Goal: Task Accomplishment & Management: Complete application form

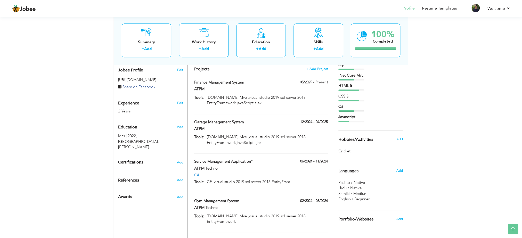
scroll to position [169, 0]
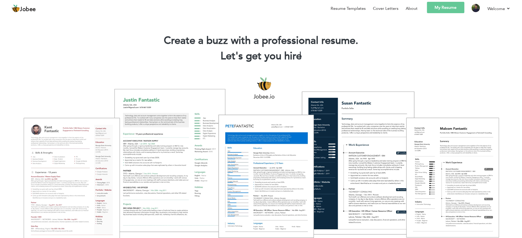
click at [417, 46] on h1 "Create a buzz with a professional resume." at bounding box center [261, 40] width 507 height 13
click at [475, 8] on img at bounding box center [476, 8] width 8 height 8
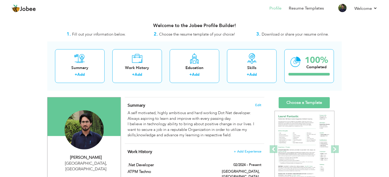
click at [230, 90] on div "Summary + Add Work History + Add Education + Add Skills + Add 100% Completed" at bounding box center [194, 66] width 294 height 49
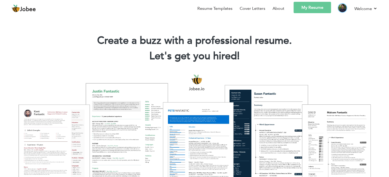
click at [340, 7] on img at bounding box center [342, 8] width 8 height 8
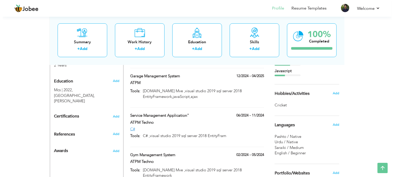
scroll to position [215, 0]
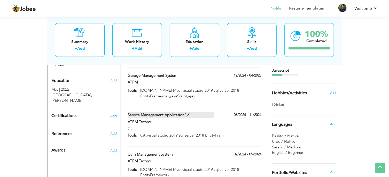
click at [206, 113] on label "Service Management Application"" at bounding box center [171, 115] width 87 height 5
type input "Service Management Application""
type input "ATPM Techno"
type input "06/2024"
type input "11/2024"
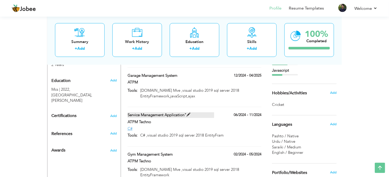
type input "C#"
type input "C# ,visual studio 2019 sql server 2018 EntityFram"
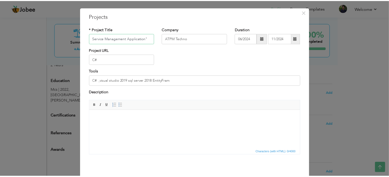
scroll to position [31, 0]
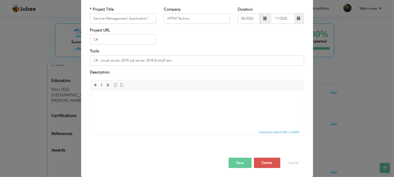
click at [141, 111] on html at bounding box center [196, 109] width 213 height 39
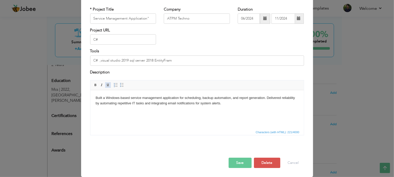
click at [106, 84] on span at bounding box center [108, 85] width 4 height 4
click at [106, 85] on span at bounding box center [108, 85] width 4 height 4
drag, startPoint x: 223, startPoint y: 105, endPoint x: 94, endPoint y: 94, distance: 128.4
click at [94, 94] on html "Built a Windows-based service management application for scheduling, backup aut…" at bounding box center [196, 109] width 213 height 39
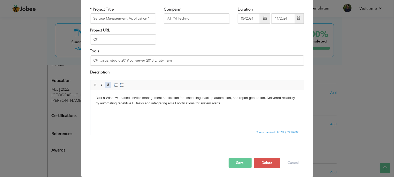
click at [106, 86] on span at bounding box center [108, 85] width 4 height 4
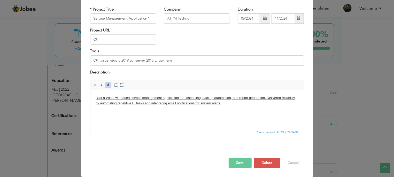
click at [106, 86] on span at bounding box center [108, 85] width 4 height 4
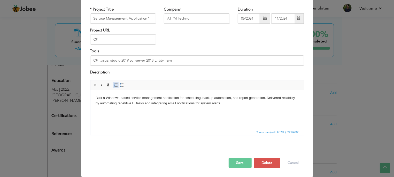
click at [114, 85] on span at bounding box center [116, 85] width 4 height 4
click at [120, 86] on span at bounding box center [122, 85] width 4 height 4
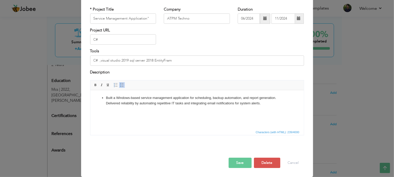
click at [243, 99] on li "Built a Windows-based service management application for scheduling, backup aut…" at bounding box center [197, 101] width 182 height 11
click at [117, 111] on li "and report generation. Delivered reliability by automating repetitive IT tasks …" at bounding box center [197, 106] width 182 height 11
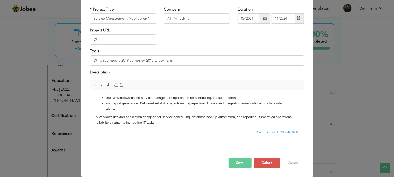
drag, startPoint x: 156, startPoint y: 123, endPoint x: 123, endPoint y: 110, distance: 35.3
click at [123, 110] on body "Built a Windows-based service management application for scheduling, backup aut…" at bounding box center [196, 111] width 203 height 30
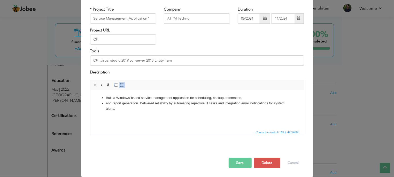
click at [232, 159] on button "Save" at bounding box center [239, 163] width 23 height 10
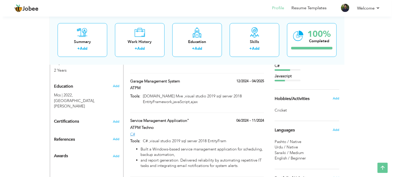
scroll to position [210, 0]
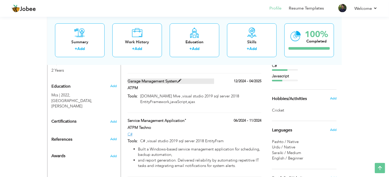
click at [196, 78] on label "Garage Management System" at bounding box center [171, 80] width 87 height 5
type input "Garage Management System"
type input "ATPM"
type input "12/2024"
type input "04/2025"
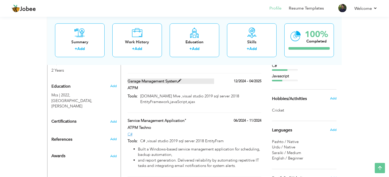
type input "[DOMAIN_NAME] Mve ,visual studio 2019 sql server 2018 EntityFramework,javaScrip…"
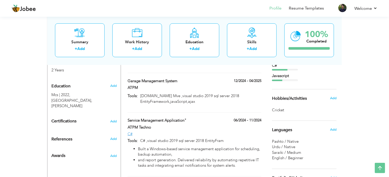
click at [222, 78] on div "12/2024 - 04/2025" at bounding box center [241, 81] width 47 height 6
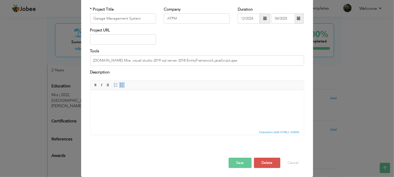
click at [144, 113] on html at bounding box center [196, 109] width 213 height 39
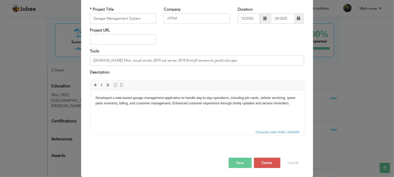
click at [229, 98] on body "Developed a web-based garage management application to handle day-to-day operat…" at bounding box center [196, 101] width 203 height 11
click at [117, 88] on span "Insert/Remove Numbered List Insert/Remove Bulleted List" at bounding box center [119, 85] width 12 height 6
click at [120, 87] on span at bounding box center [122, 85] width 4 height 4
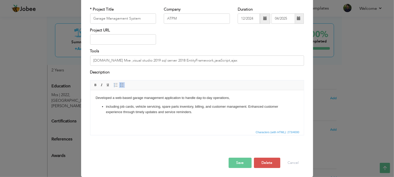
click at [94, 99] on html "Developed a web-based garage management application to handle day-to-day operat…" at bounding box center [196, 109] width 213 height 39
click at [120, 87] on span at bounding box center [122, 85] width 4 height 4
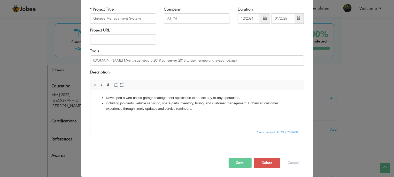
click at [194, 103] on li "including job cards, vehicle servicing, spare parts inventory, billing, and cus…" at bounding box center [197, 106] width 182 height 11
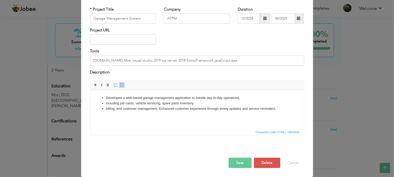
click at [158, 110] on li "billing, and customer management. Enhanced customer experience through timely u…" at bounding box center [197, 108] width 182 height 5
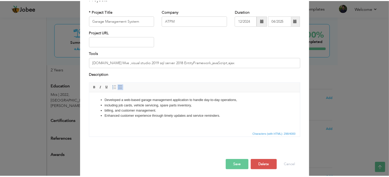
scroll to position [31, 0]
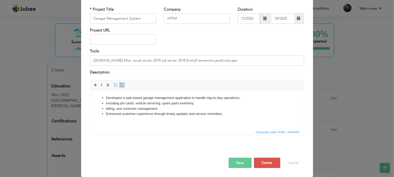
click at [232, 168] on button "Save" at bounding box center [239, 163] width 23 height 10
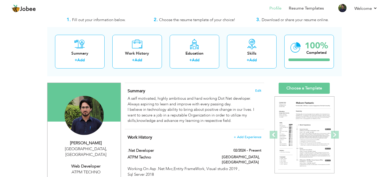
scroll to position [17, 0]
